Goal: Task Accomplishment & Management: Use online tool/utility

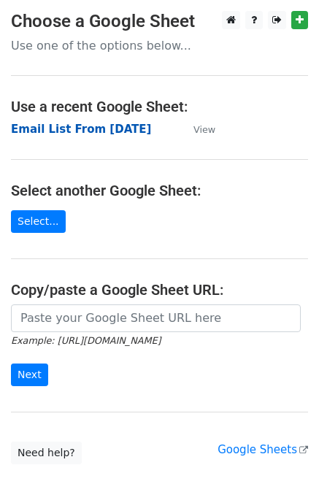
click at [71, 132] on strong "Email List From [DATE]" at bounding box center [81, 129] width 140 height 13
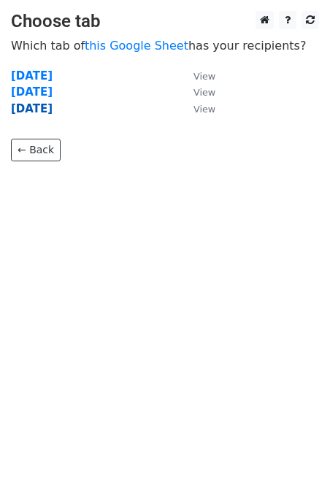
click at [53, 109] on strong "19-09-2025" at bounding box center [32, 108] width 42 height 13
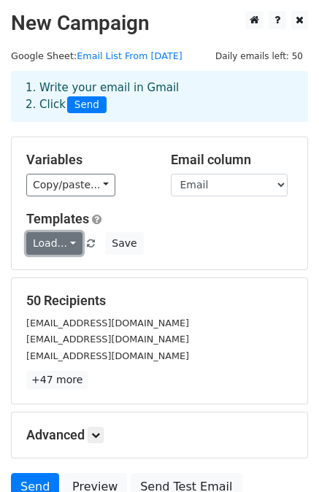
click at [55, 242] on link "Load..." at bounding box center [54, 243] width 56 height 23
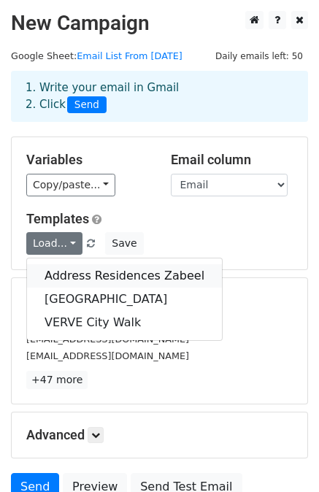
click at [82, 265] on link "Address Residences Zabeel" at bounding box center [124, 275] width 195 height 23
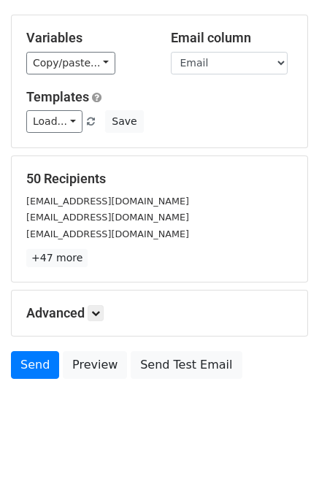
scroll to position [131, 0]
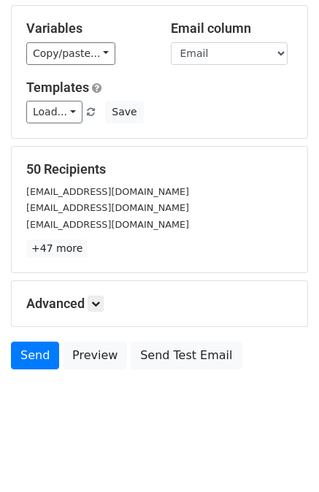
click at [85, 304] on h5 "Advanced" at bounding box center [159, 304] width 266 height 16
click at [93, 304] on link at bounding box center [96, 304] width 16 height 16
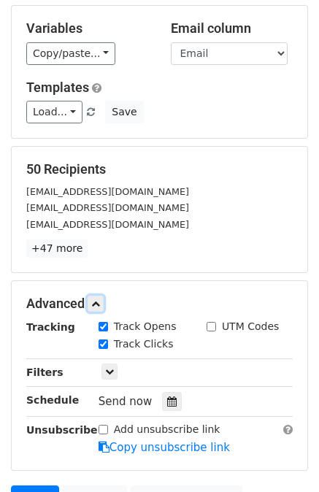
scroll to position [273, 0]
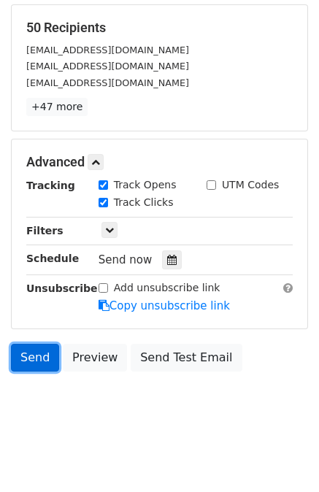
click at [42, 357] on link "Send" at bounding box center [35, 358] width 48 height 28
